Goal: Transaction & Acquisition: Purchase product/service

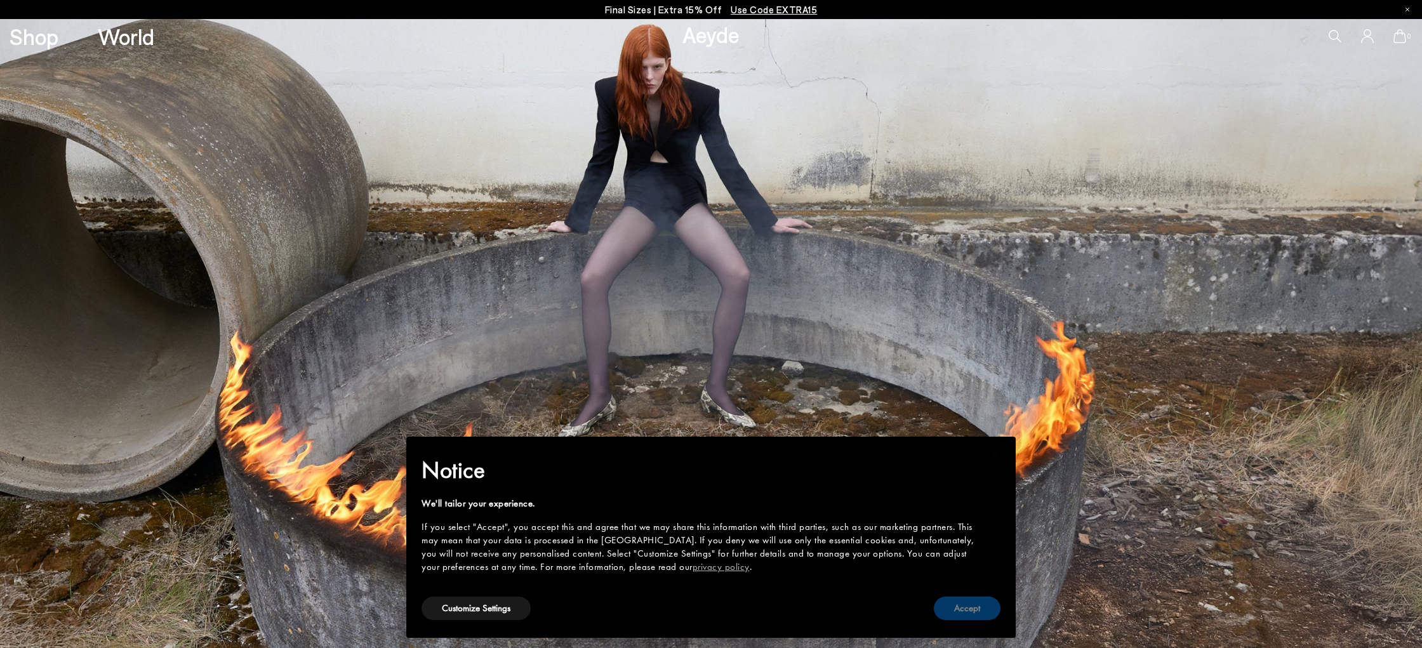
click at [969, 607] on button "Accept" at bounding box center [967, 608] width 67 height 23
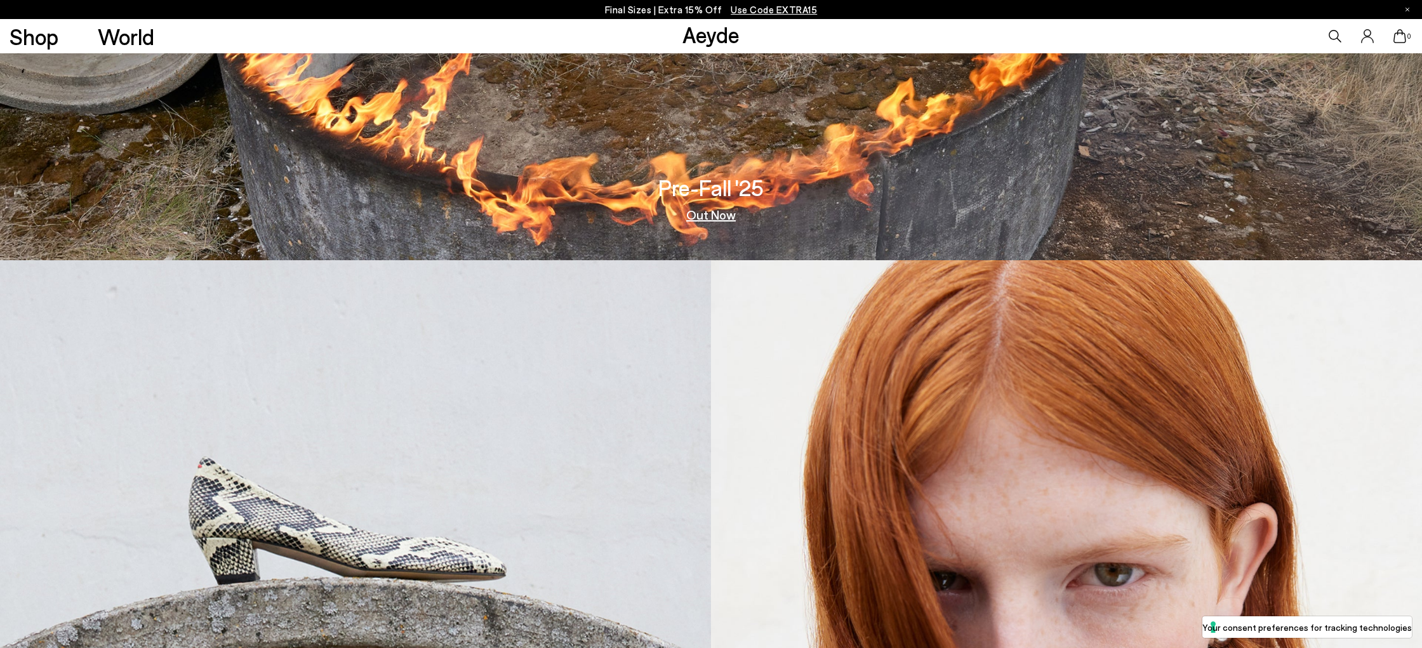
scroll to position [708, 0]
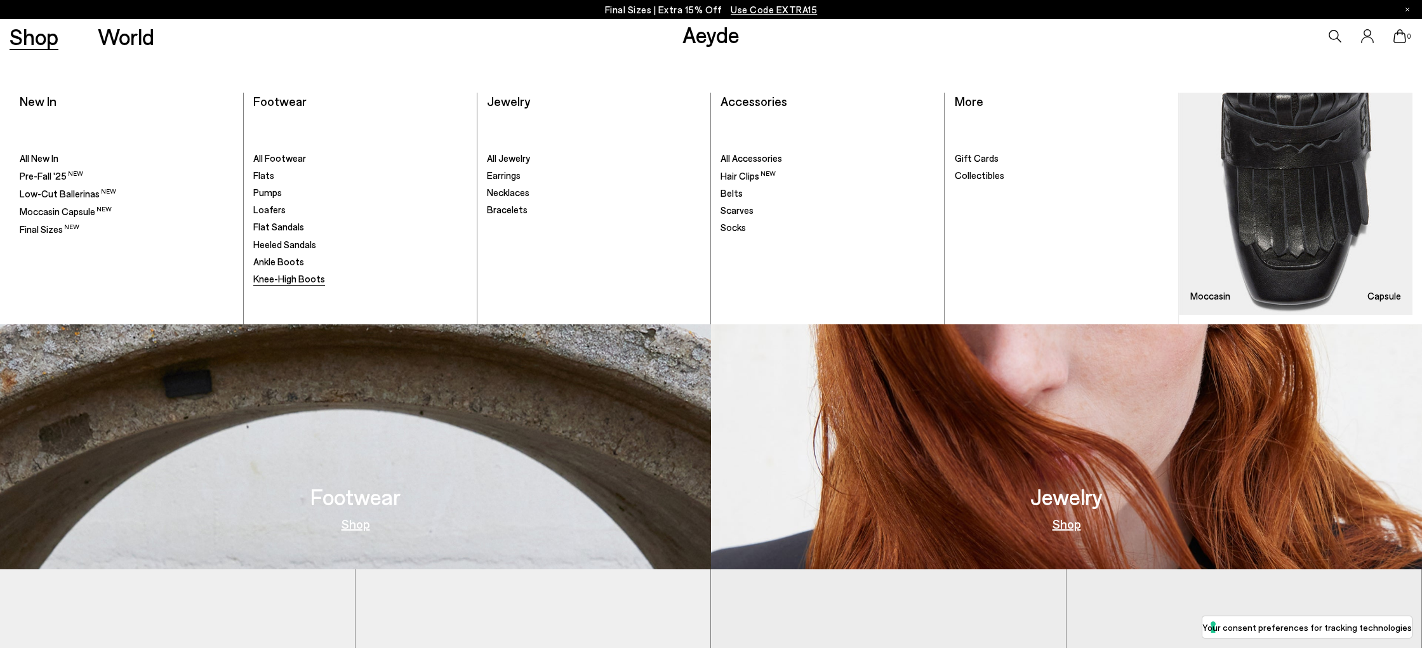
click at [271, 278] on span "Knee-High Boots" at bounding box center [289, 278] width 72 height 11
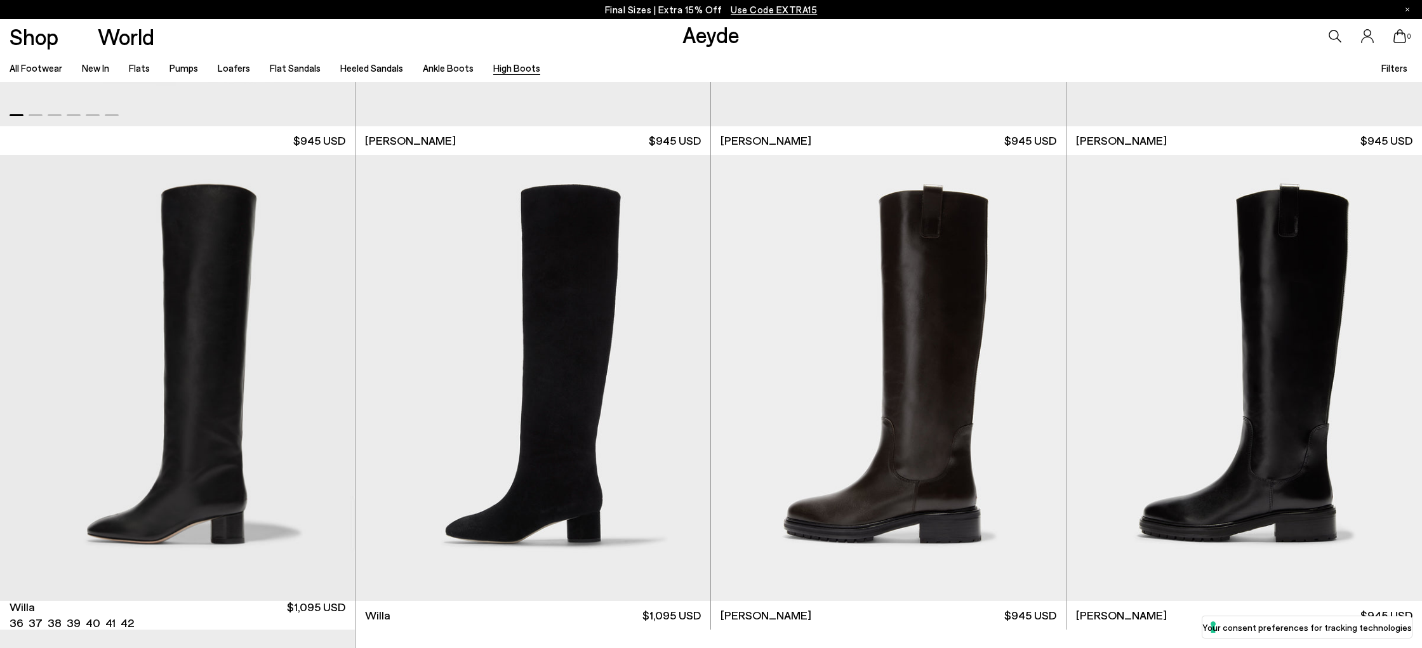
scroll to position [467, 0]
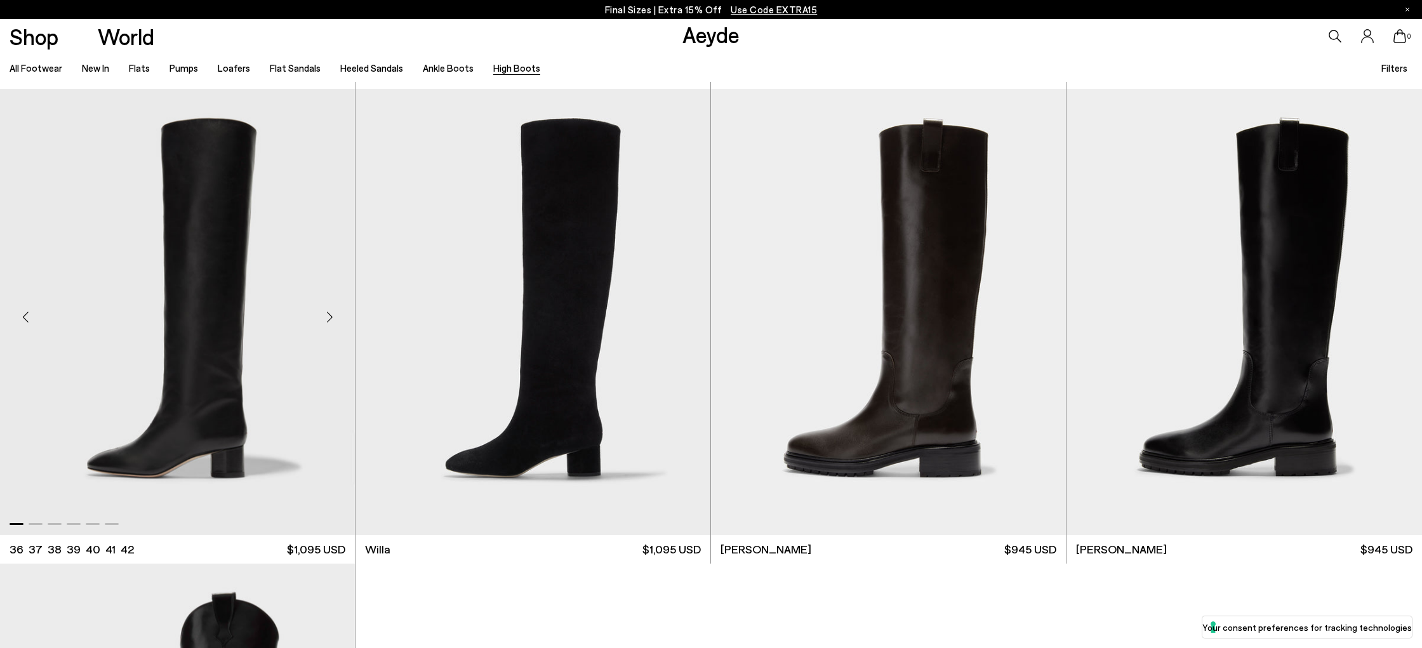
click at [331, 312] on div "Next slide" at bounding box center [329, 317] width 38 height 38
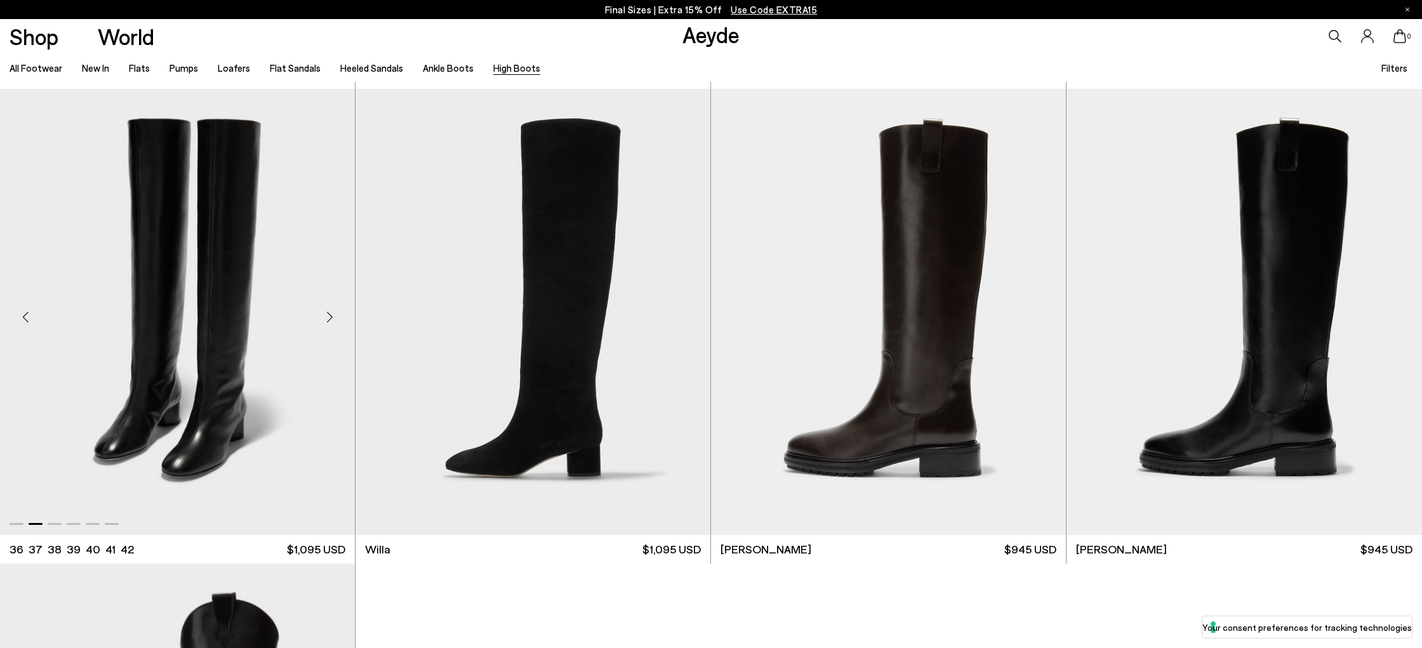
click at [331, 312] on div "Next slide" at bounding box center [329, 317] width 38 height 38
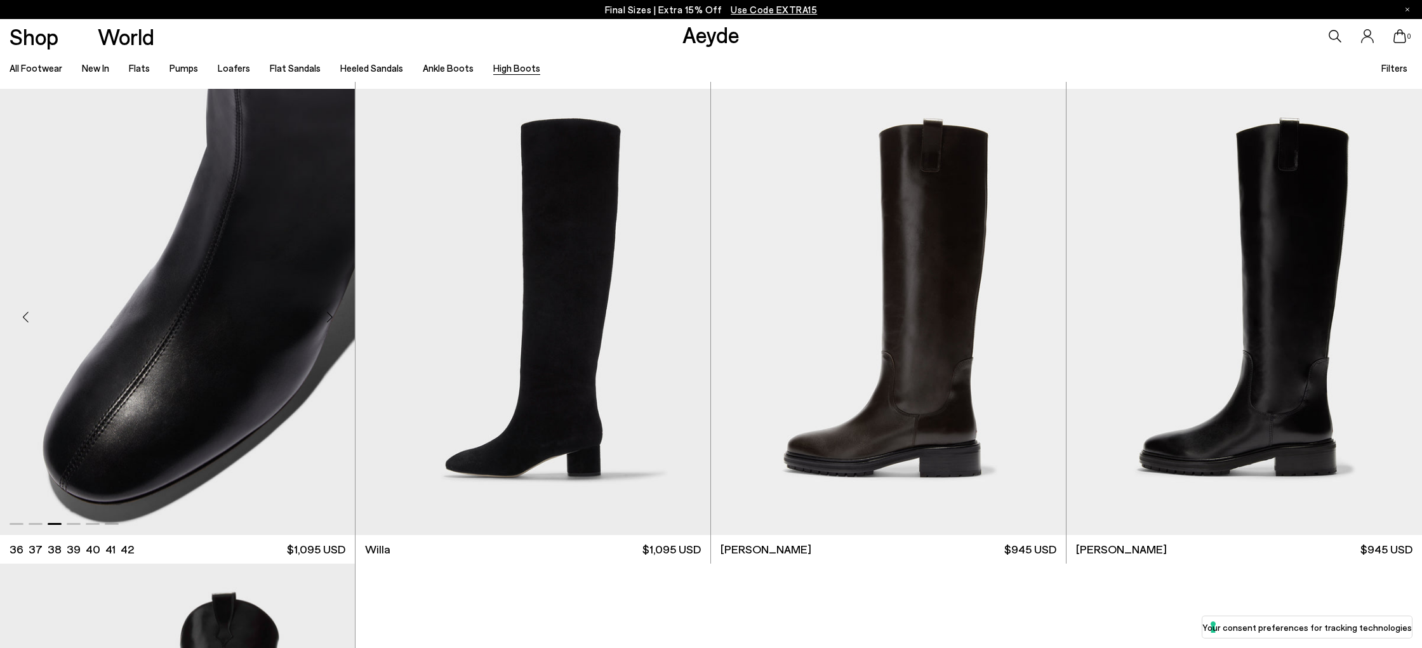
click at [331, 312] on div "Next slide" at bounding box center [329, 317] width 38 height 38
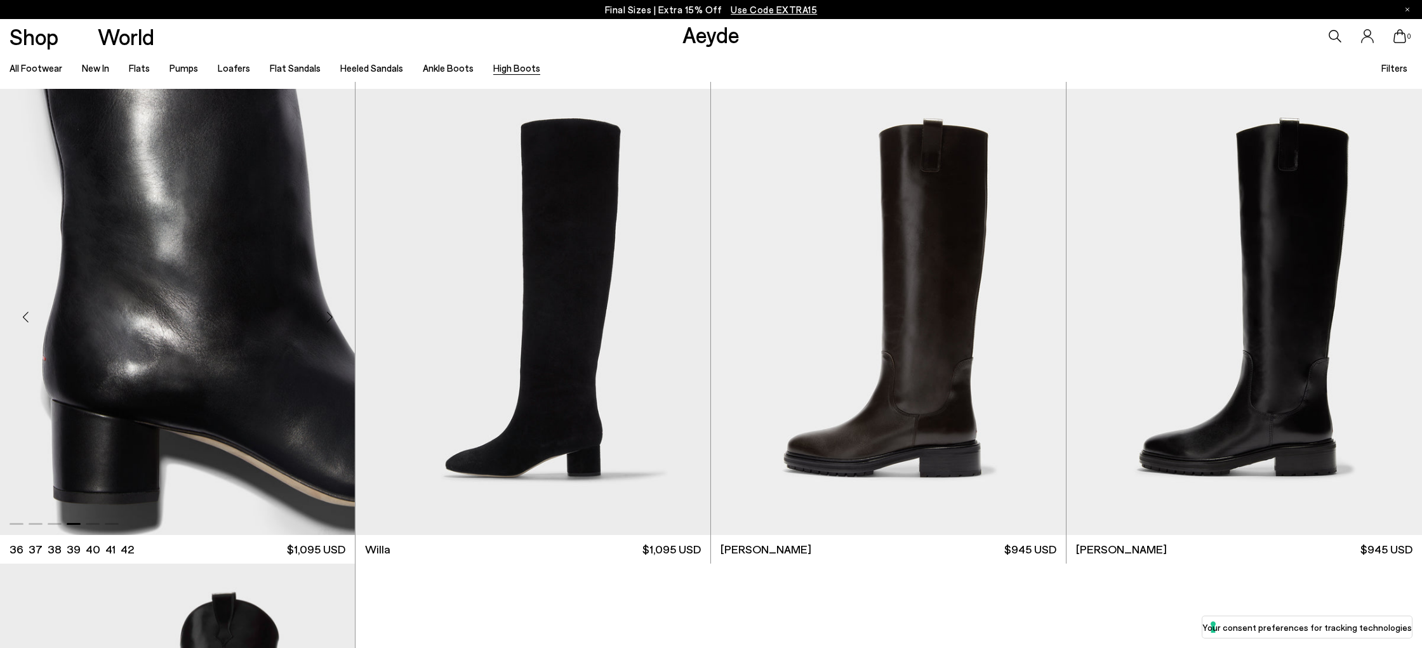
click at [331, 312] on div "Next slide" at bounding box center [329, 317] width 38 height 38
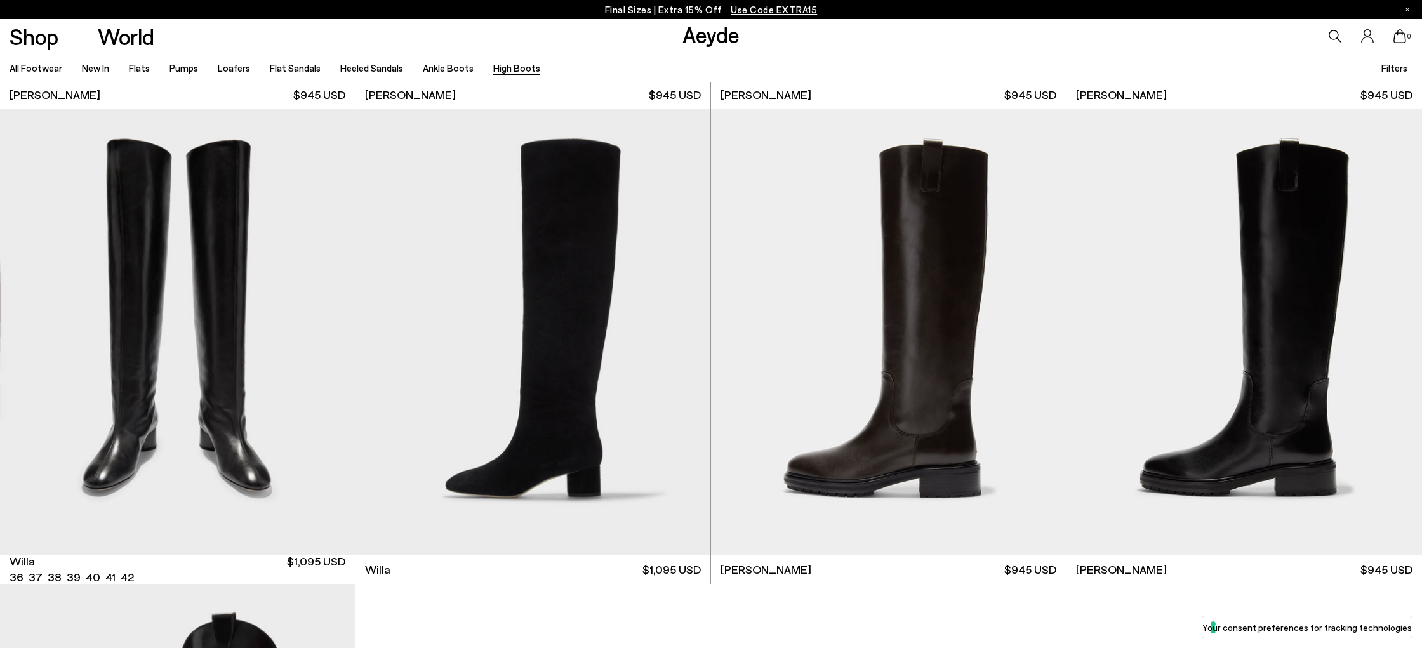
scroll to position [453, 0]
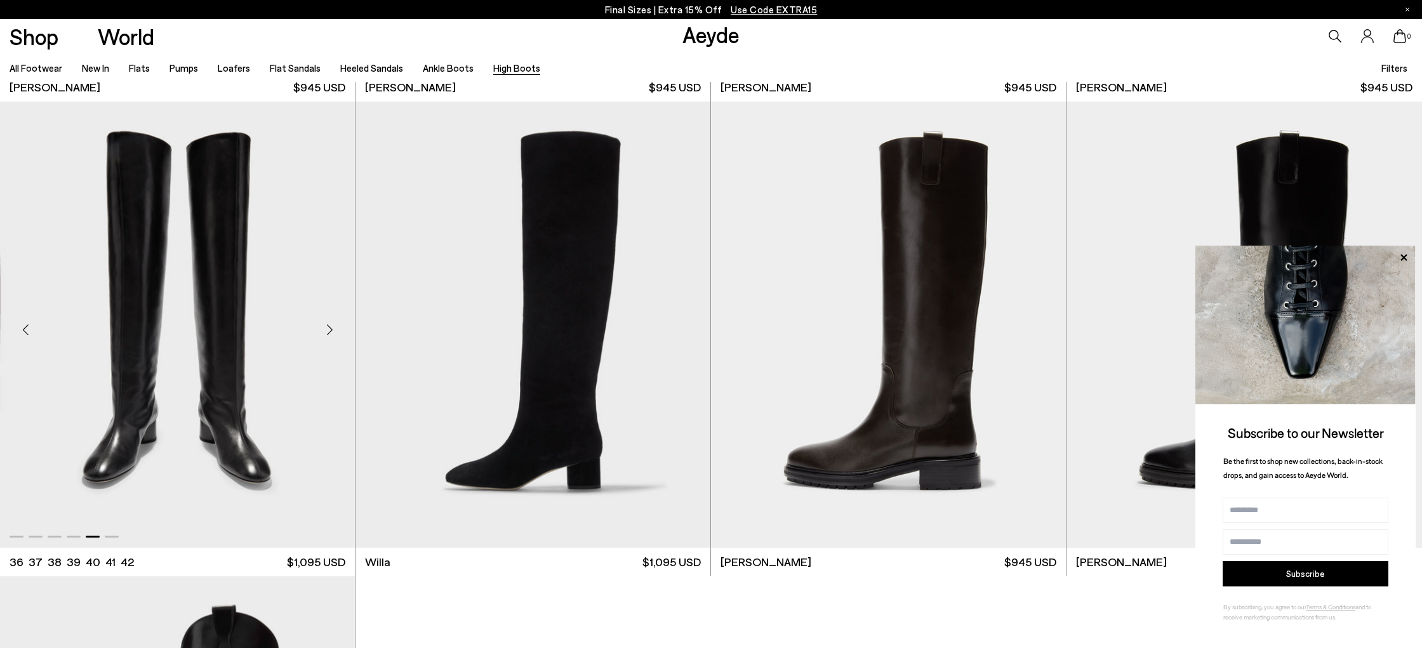
click at [320, 331] on div "Next slide" at bounding box center [329, 330] width 38 height 38
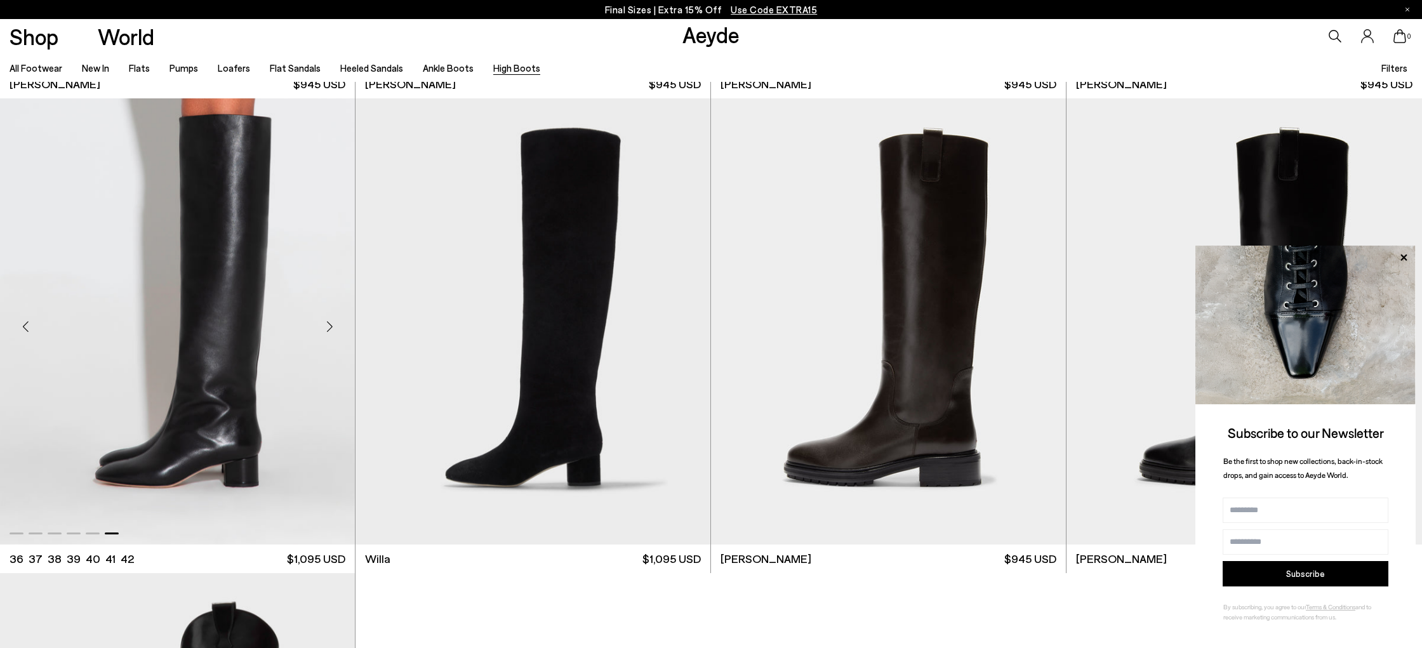
click at [329, 327] on div "Next slide" at bounding box center [329, 327] width 38 height 38
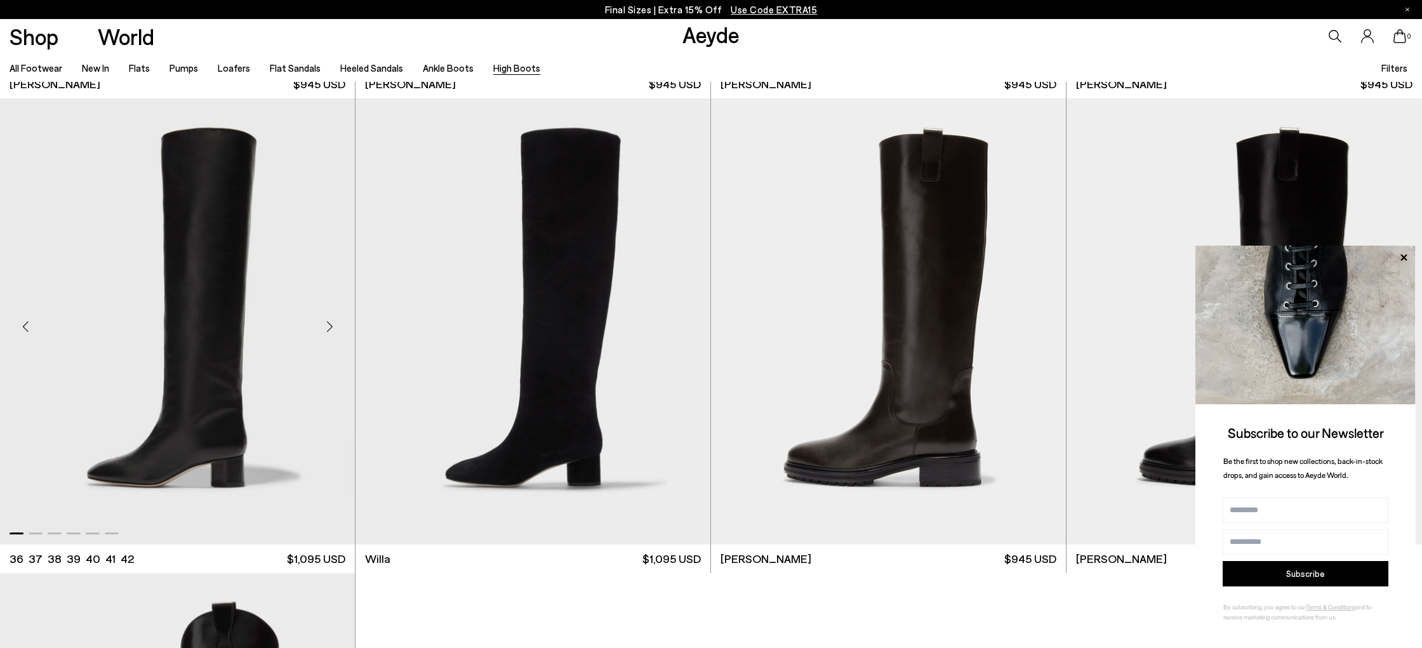
click at [329, 327] on div "Next slide" at bounding box center [329, 327] width 38 height 38
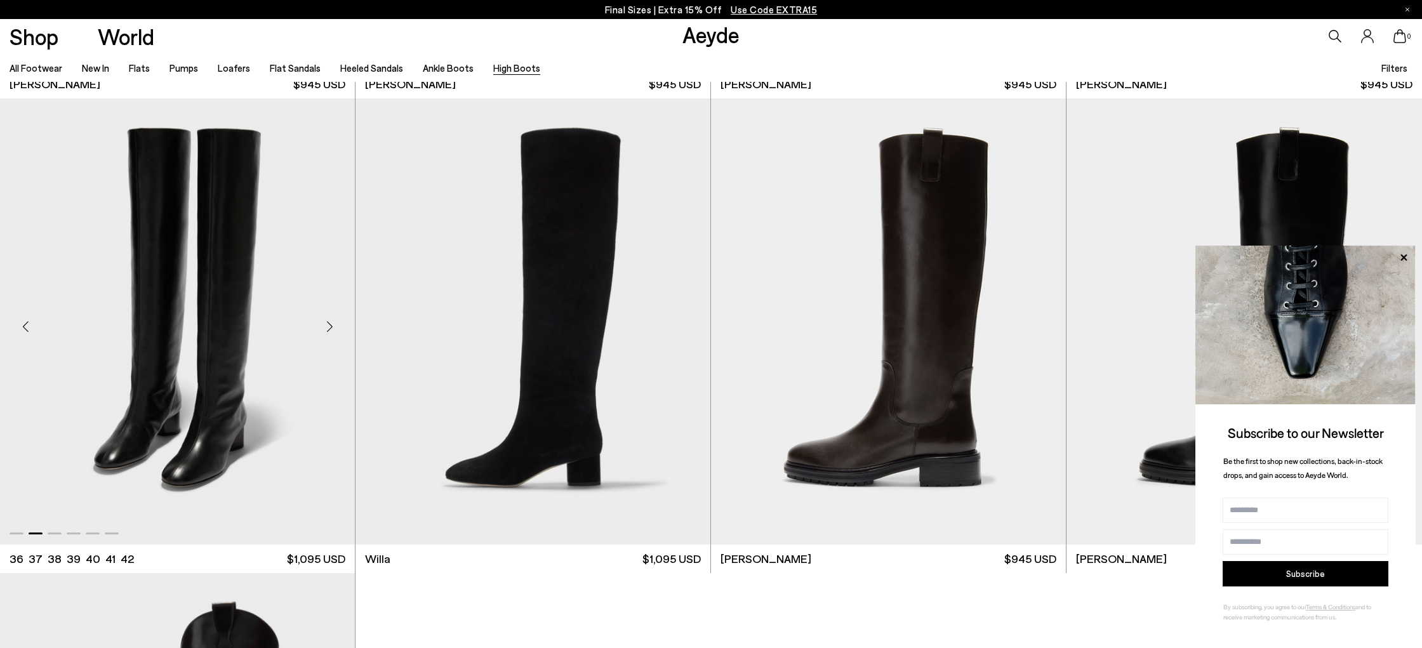
click at [325, 328] on div "Next slide" at bounding box center [329, 327] width 38 height 38
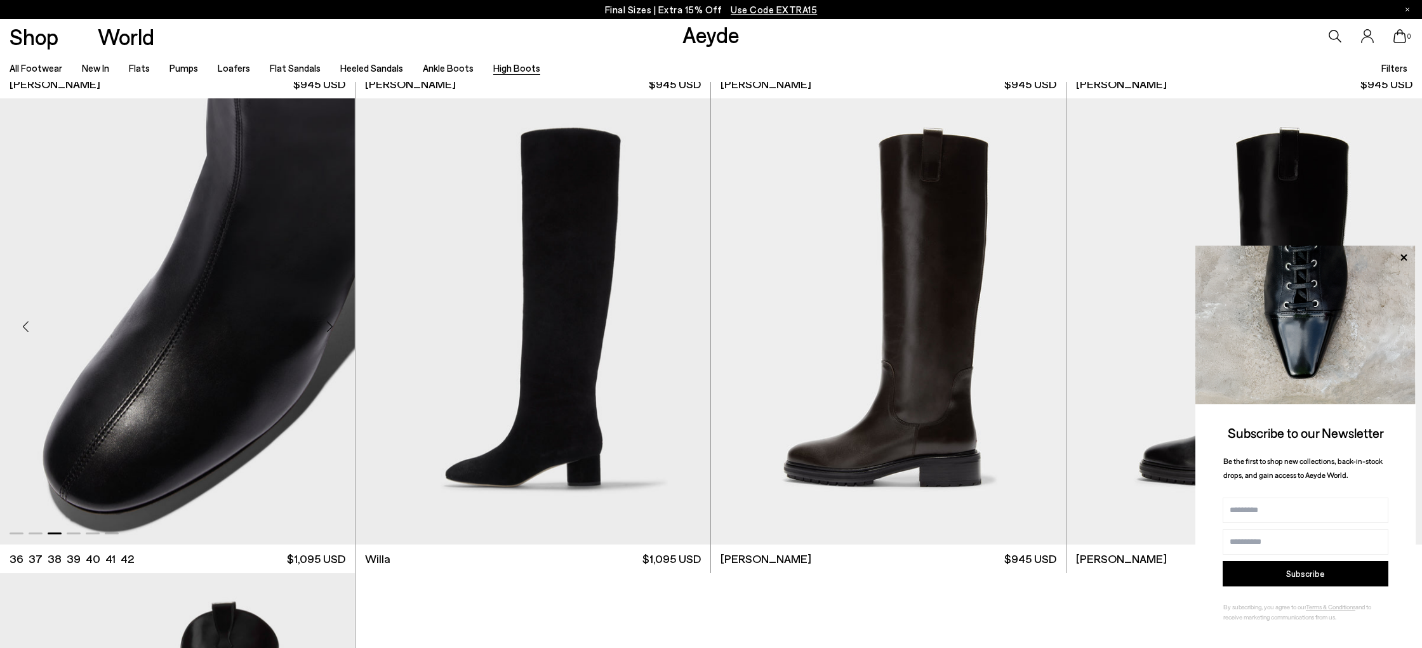
click at [325, 328] on div "Next slide" at bounding box center [329, 327] width 38 height 38
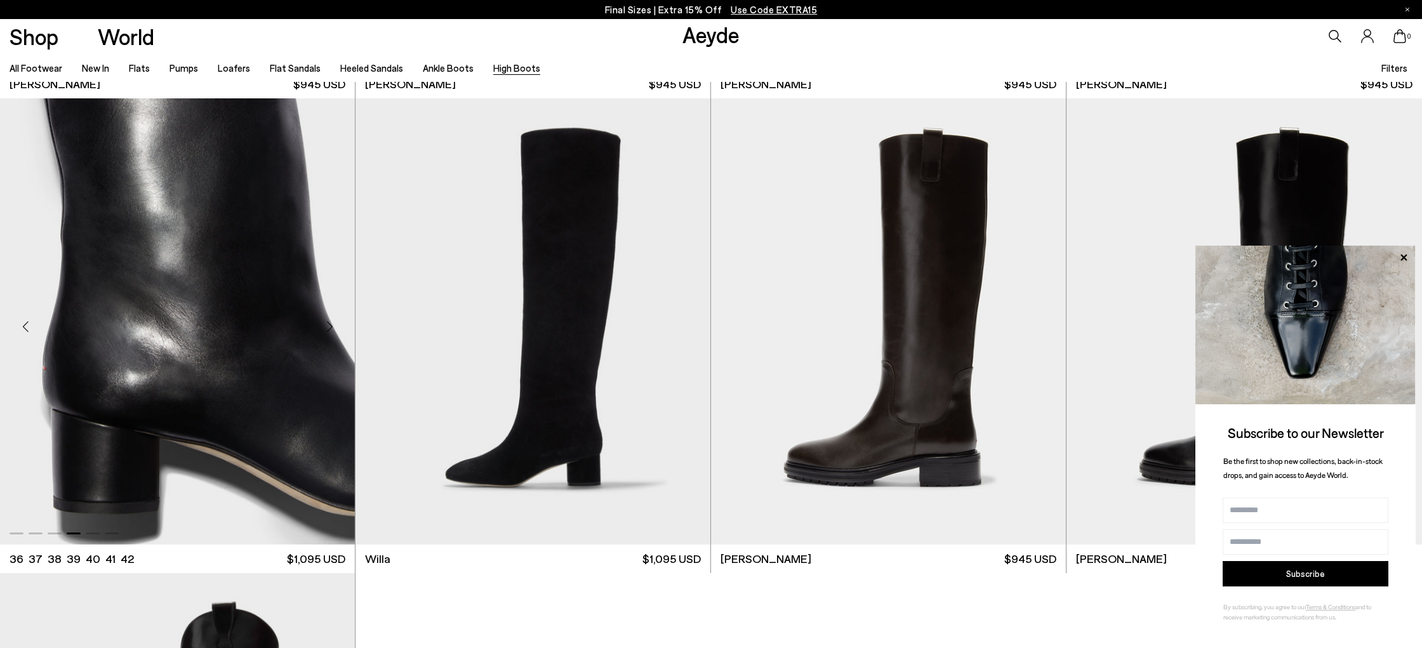
click at [325, 328] on div "Next slide" at bounding box center [329, 327] width 38 height 38
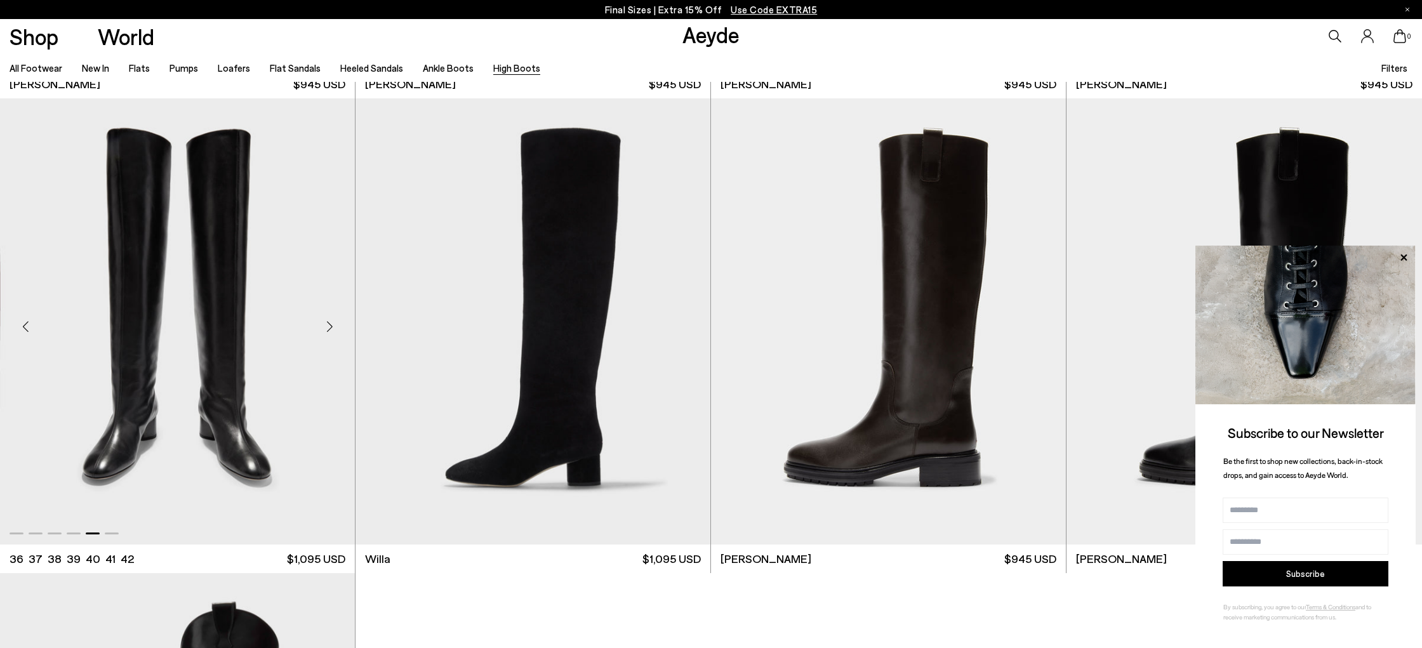
click at [325, 328] on div "Next slide" at bounding box center [329, 327] width 38 height 38
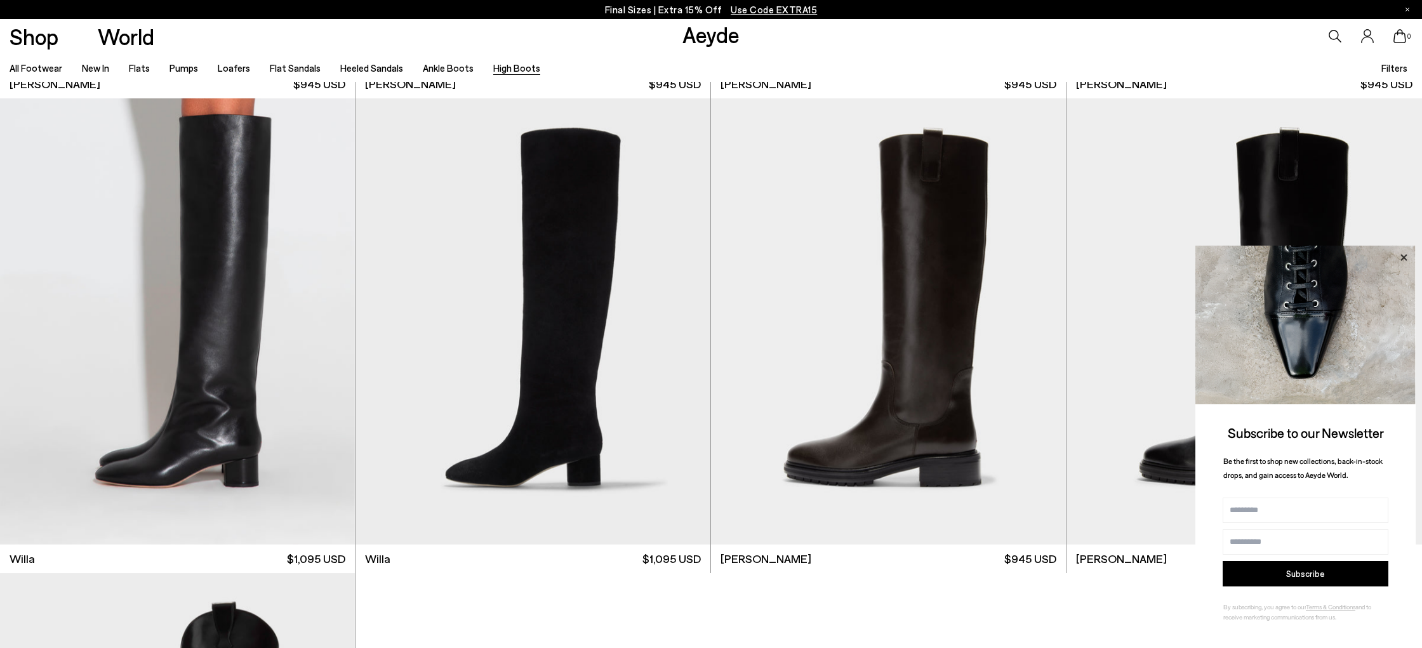
click at [1396, 256] on icon at bounding box center [1403, 257] width 17 height 17
click at [1405, 258] on icon at bounding box center [1403, 257] width 17 height 17
